Goal: Task Accomplishment & Management: Manage account settings

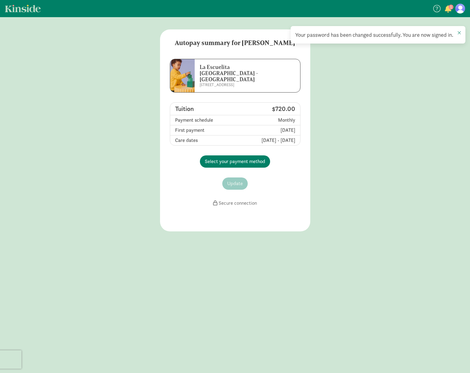
click at [386, 83] on main "Autopay summary for [PERSON_NAME] La Escuelita [GEOGRAPHIC_DATA] - [GEOGRAPHIC_…" at bounding box center [235, 130] width 470 height 202
click at [460, 32] on span at bounding box center [459, 32] width 4 height 5
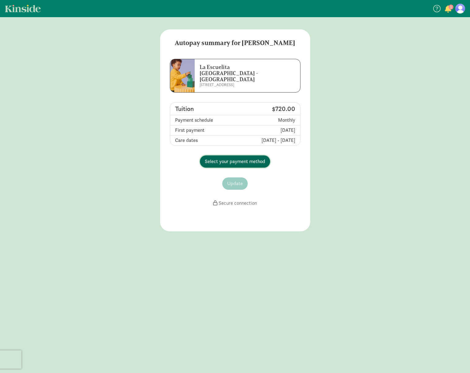
click at [229, 158] on span "Select your payment method" at bounding box center [235, 161] width 60 height 7
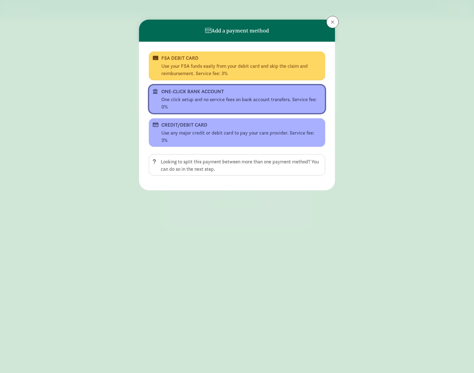
click at [204, 98] on div "One click setup and no service fees on bank account transfers. Service fee: 0%" at bounding box center [241, 103] width 160 height 15
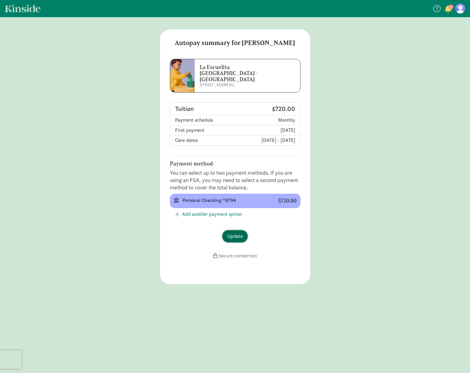
click at [237, 233] on span "Update" at bounding box center [235, 236] width 16 height 7
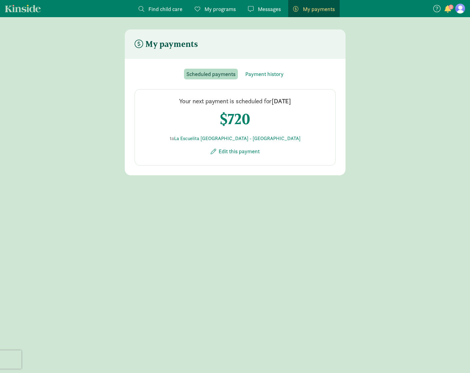
click at [215, 8] on span "My programs" at bounding box center [219, 9] width 31 height 8
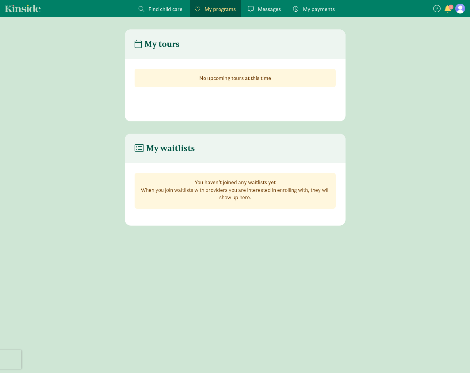
click at [322, 7] on span "My payments" at bounding box center [319, 9] width 32 height 8
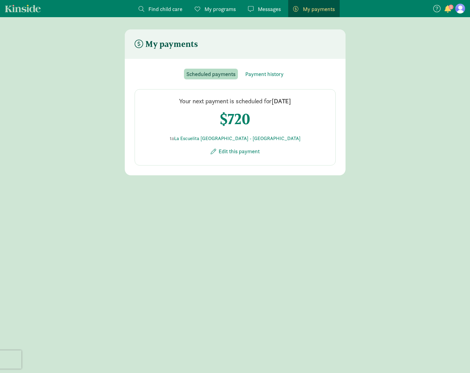
click at [448, 9] on span "button" at bounding box center [447, 8] width 6 height 7
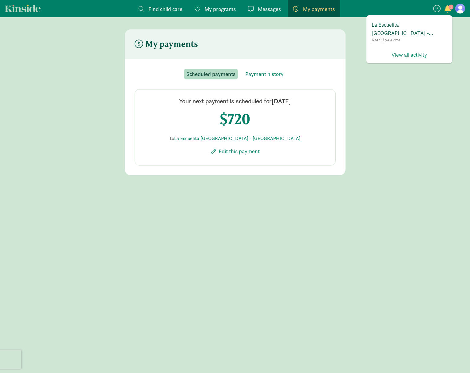
click at [417, 35] on span "La Escuelita Bilingual School - Columbia City has invited you to enroll in Auto…" at bounding box center [408, 29] width 75 height 17
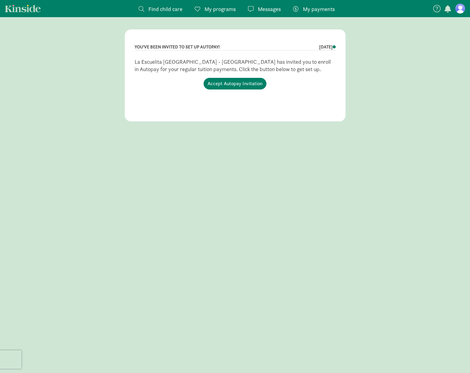
click at [463, 7] on figure at bounding box center [460, 9] width 10 height 10
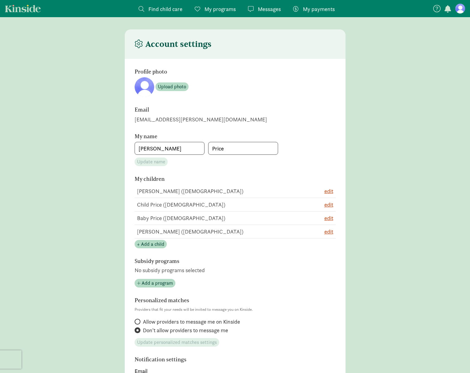
click at [316, 13] on link "My payments Pay" at bounding box center [313, 8] width 51 height 17
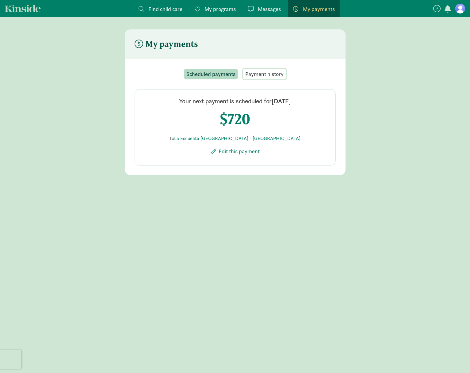
click at [264, 75] on span "Payment history" at bounding box center [264, 74] width 38 height 8
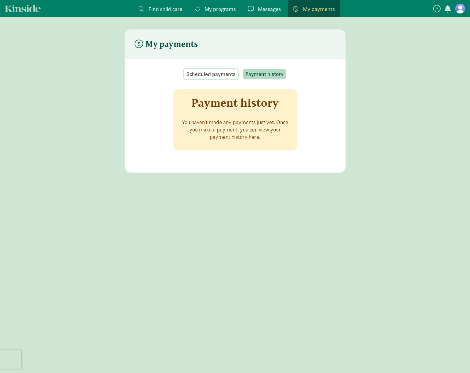
click at [206, 75] on span "Scheduled payments" at bounding box center [210, 74] width 49 height 8
